Goal: Find contact information: Find contact information

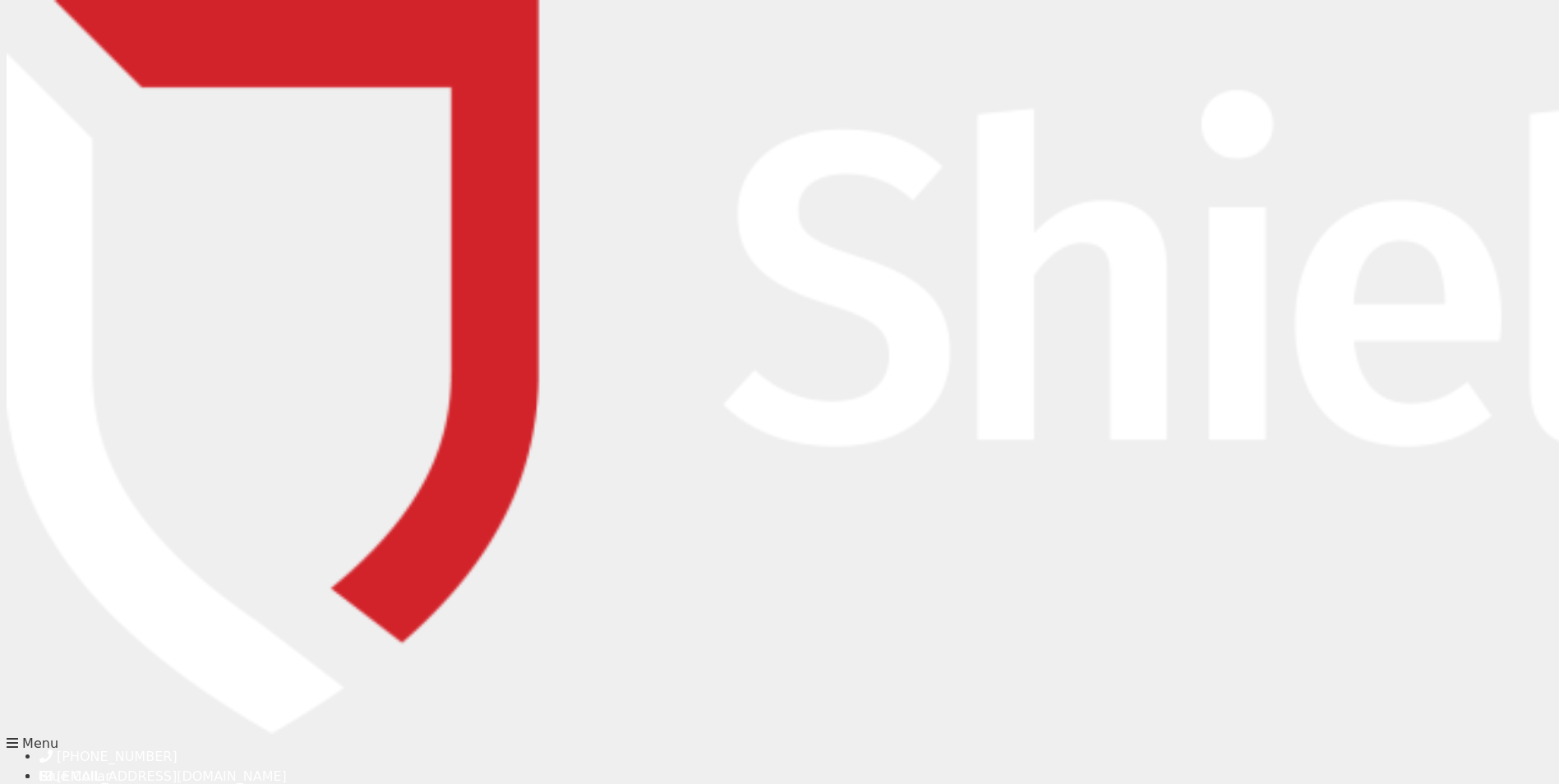
paste input "[PERSON_NAME][EMAIL_ADDRESS][DOMAIN_NAME]"
type input "[PERSON_NAME][EMAIL_ADDRESS][DOMAIN_NAME]"
click at [193, 53] on img at bounding box center [1506, 366] width 3000 height 734
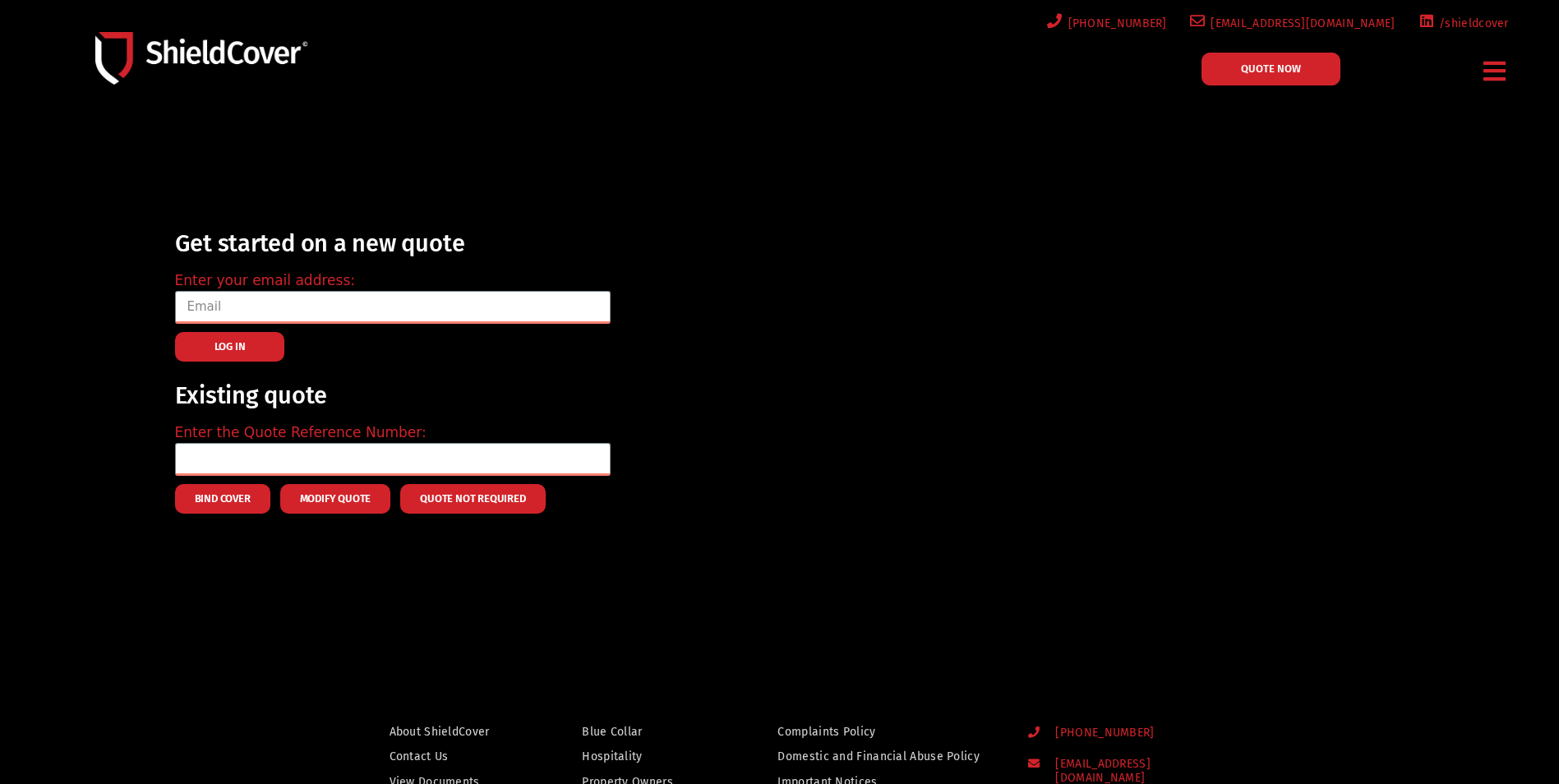
click at [1320, 22] on span "[EMAIL_ADDRESS][DOMAIN_NAME]" at bounding box center [1300, 23] width 190 height 21
click at [1487, 72] on icon "Menu Toggle" at bounding box center [1495, 71] width 22 height 26
click at [1493, 69] on icon "Menu Toggle" at bounding box center [1495, 71] width 22 height 26
click at [1496, 74] on icon "Menu Toggle" at bounding box center [1495, 71] width 22 height 26
click at [1365, 167] on div at bounding box center [779, 379] width 1559 height 522
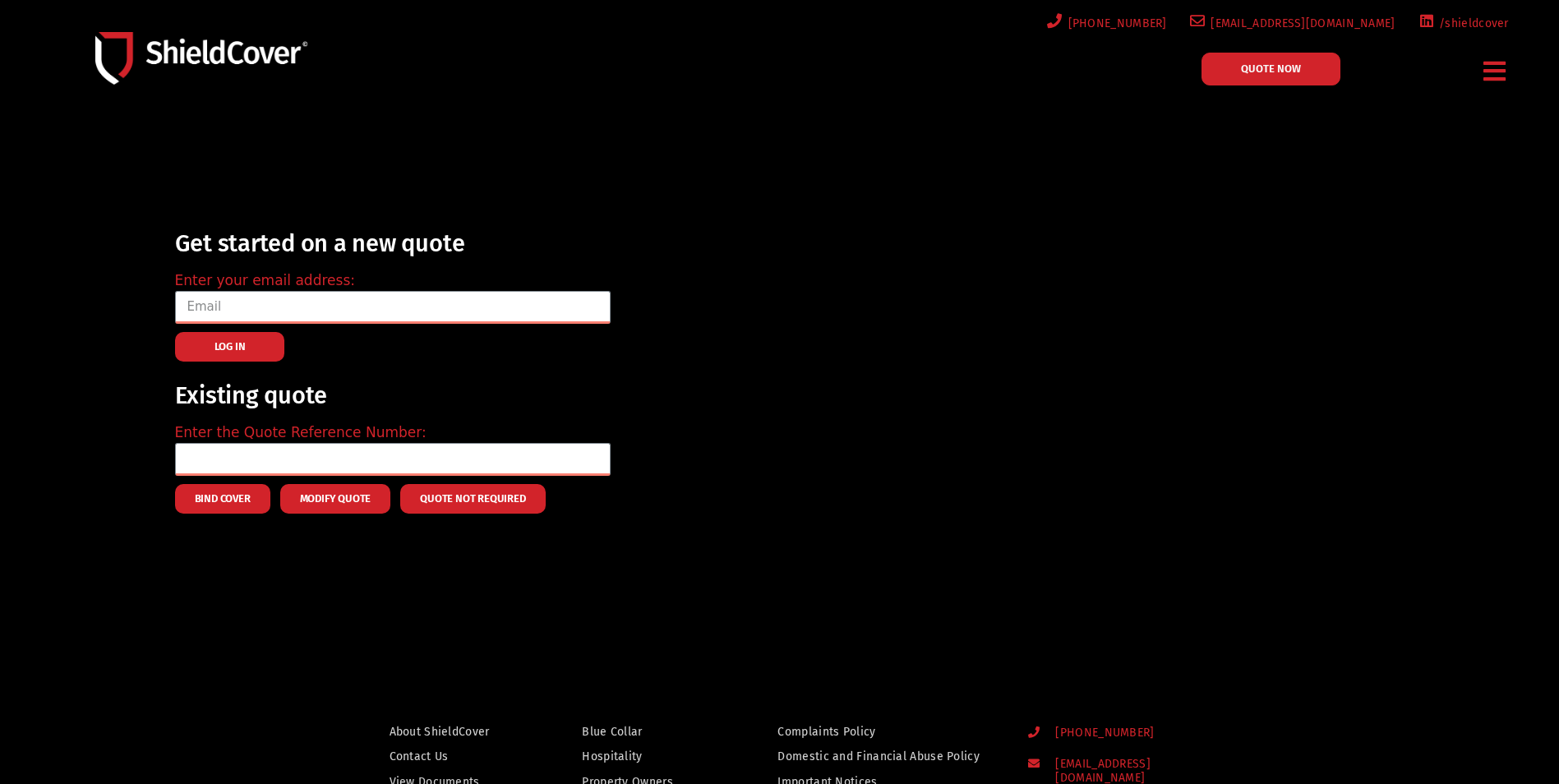
click at [1491, 58] on icon "Menu Toggle" at bounding box center [1495, 71] width 22 height 26
click at [1486, 66] on icon "Menu Toggle" at bounding box center [1495, 71] width 22 height 26
